Goal: Check status: Check status

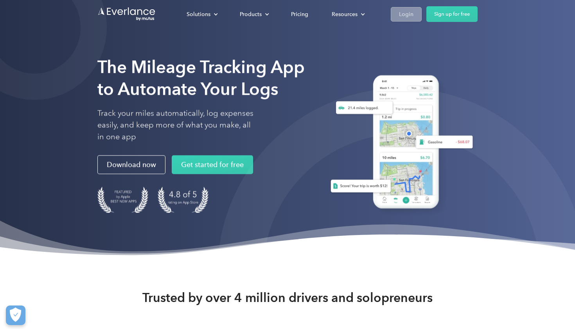
click at [405, 14] on div "Login" at bounding box center [406, 14] width 14 height 10
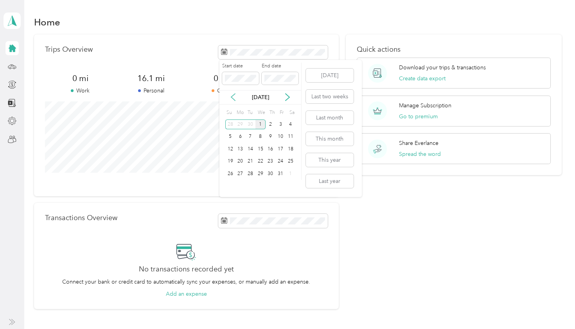
click at [234, 99] on icon at bounding box center [233, 97] width 8 height 8
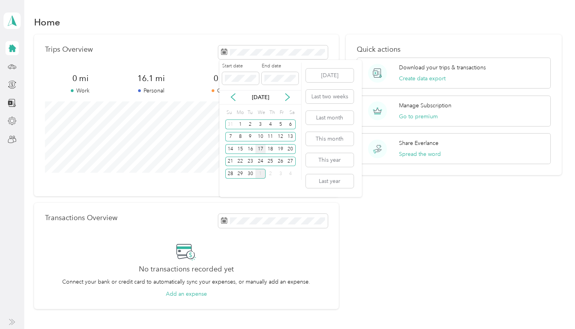
click at [261, 147] on div "17" at bounding box center [260, 149] width 10 height 10
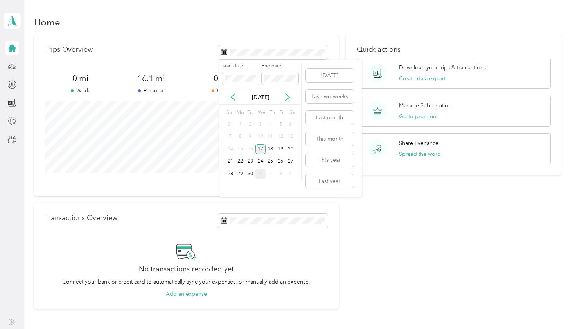
click at [261, 147] on div "17" at bounding box center [260, 149] width 10 height 10
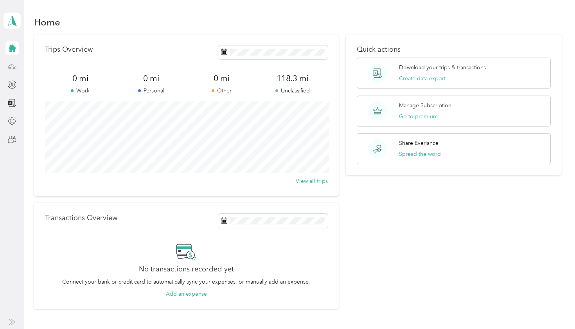
click at [11, 67] on icon at bounding box center [12, 66] width 9 height 9
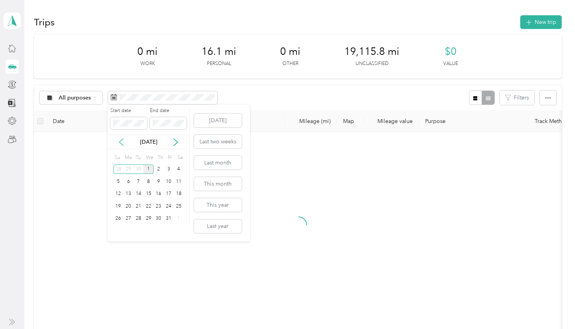
click at [124, 142] on icon at bounding box center [121, 142] width 8 height 8
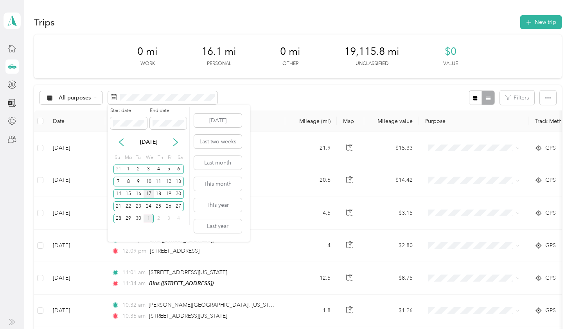
click at [150, 193] on div "17" at bounding box center [149, 194] width 10 height 10
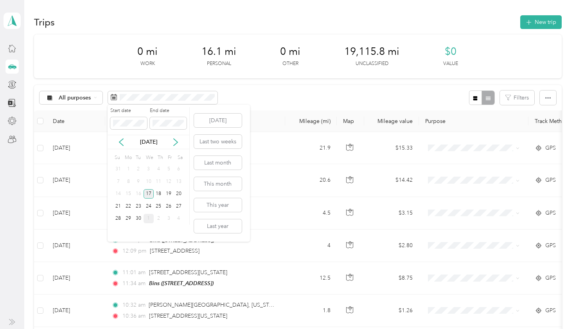
click at [150, 193] on div "17" at bounding box center [149, 194] width 10 height 10
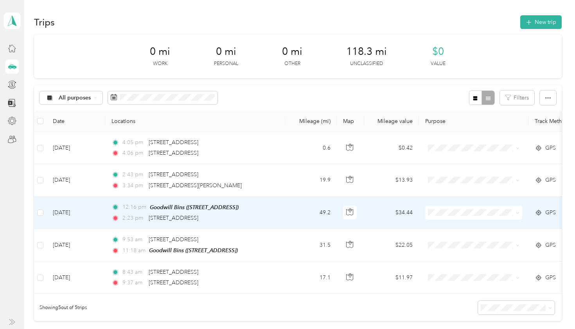
click at [549, 208] on span "GPS" at bounding box center [550, 212] width 11 height 9
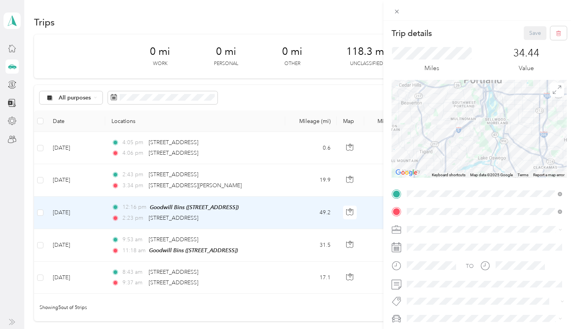
click at [149, 97] on div "Trip details Save This trip cannot be edited because it is either under review,…" at bounding box center [287, 164] width 575 height 329
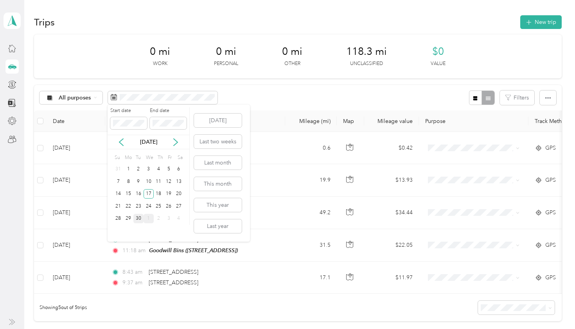
click at [139, 218] on div "30" at bounding box center [138, 219] width 10 height 10
click at [137, 205] on div "23" at bounding box center [138, 206] width 10 height 10
click at [121, 141] on icon at bounding box center [121, 142] width 8 height 8
click at [173, 141] on icon at bounding box center [176, 142] width 8 height 8
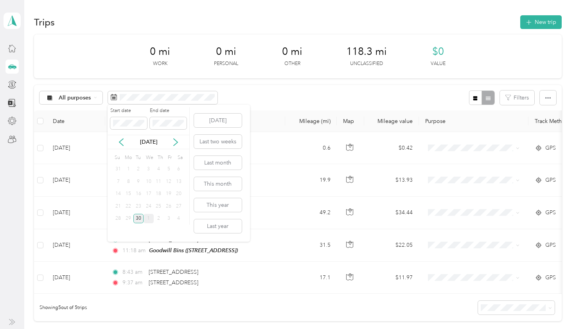
click at [137, 221] on div "30" at bounding box center [138, 219] width 10 height 10
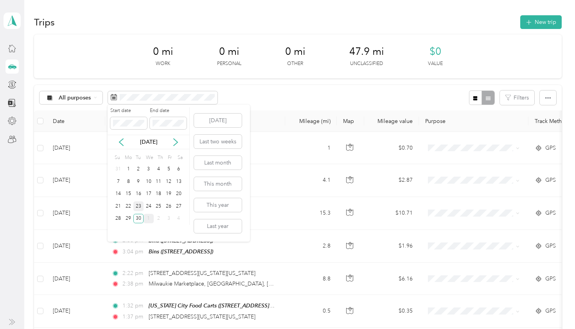
click at [138, 204] on div "23" at bounding box center [138, 206] width 10 height 10
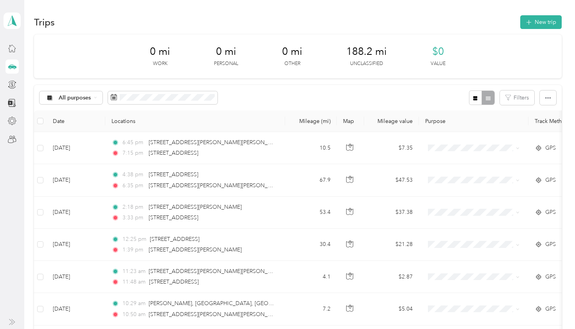
click at [259, 88] on div "All purposes Filters" at bounding box center [298, 97] width 528 height 25
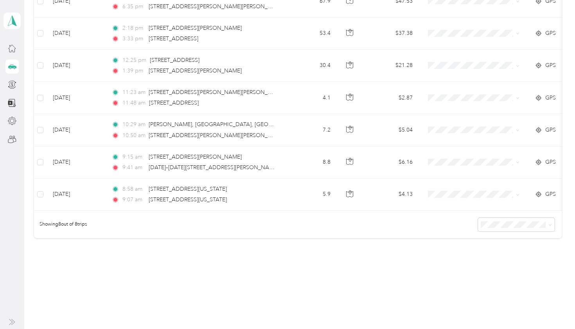
scroll to position [178, 0]
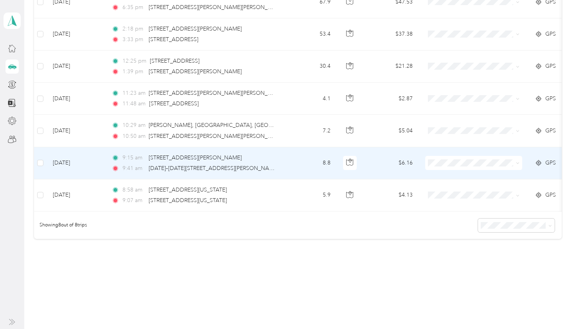
click at [546, 162] on span "GPS" at bounding box center [550, 162] width 11 height 9
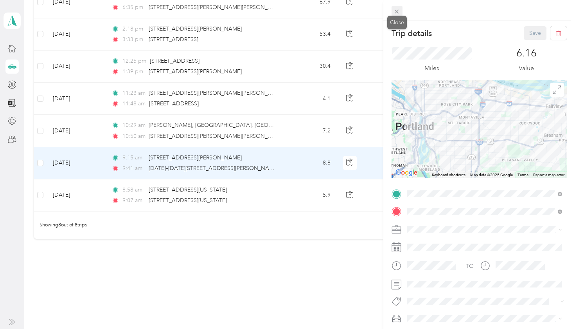
click at [399, 11] on icon at bounding box center [397, 11] width 7 height 7
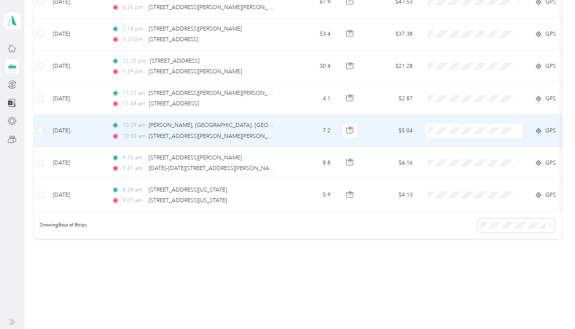
click at [550, 128] on span "GPS" at bounding box center [550, 130] width 11 height 9
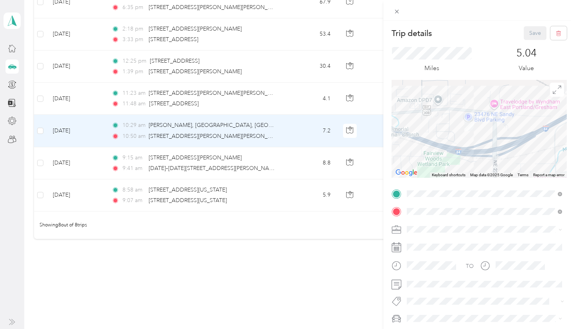
drag, startPoint x: 514, startPoint y: 106, endPoint x: 461, endPoint y: 131, distance: 58.3
click at [464, 131] on img at bounding box center [469, 126] width 10 height 10
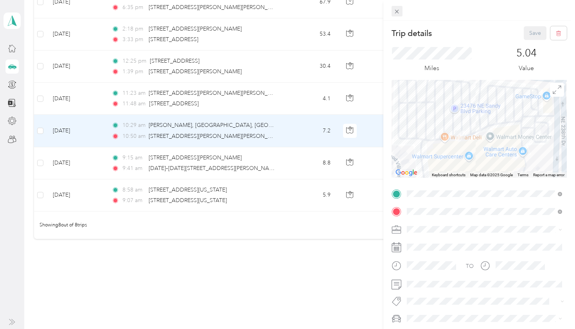
click at [397, 11] on icon at bounding box center [397, 11] width 7 height 7
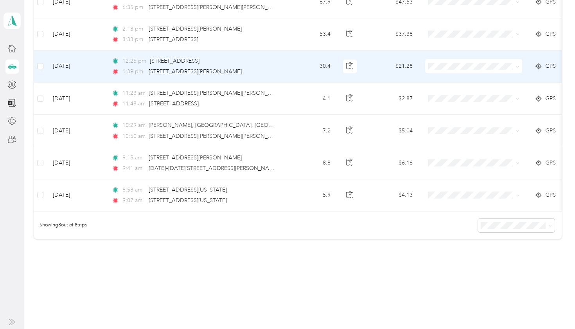
click at [549, 64] on span "GPS" at bounding box center [550, 66] width 11 height 9
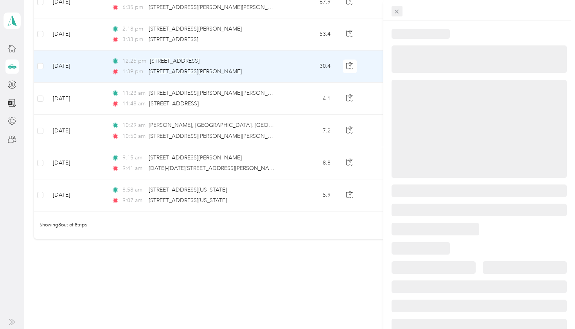
click at [398, 8] on icon at bounding box center [397, 11] width 7 height 7
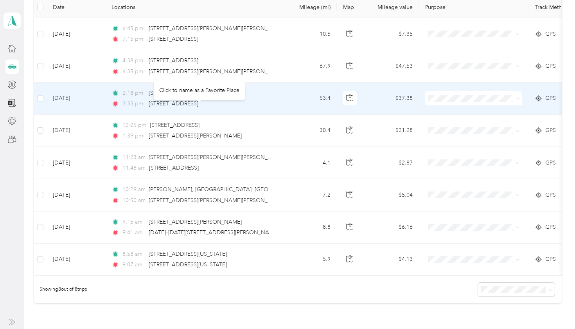
scroll to position [108, 0]
